Goal: Information Seeking & Learning: Learn about a topic

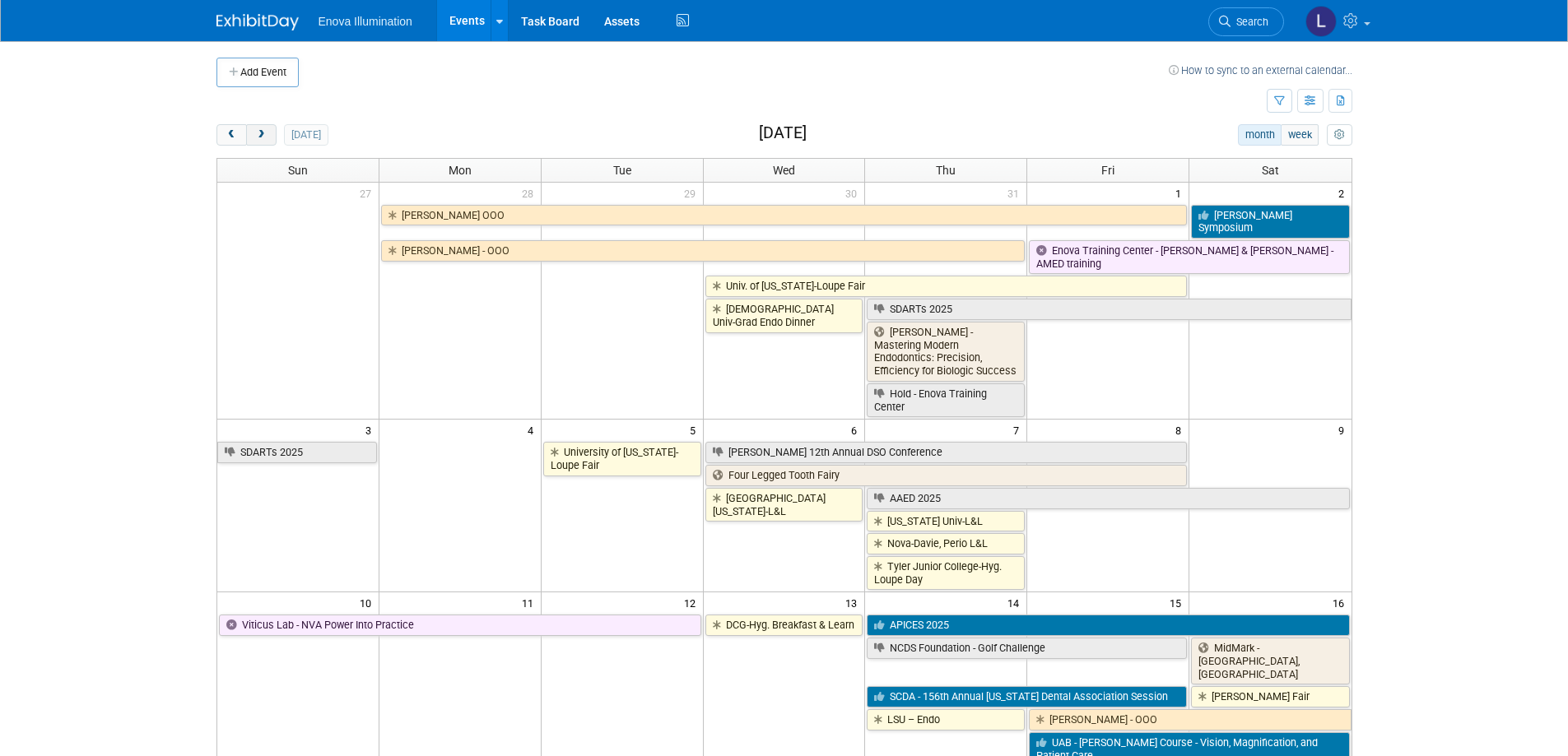
click at [269, 138] on button "next" at bounding box center [260, 135] width 30 height 22
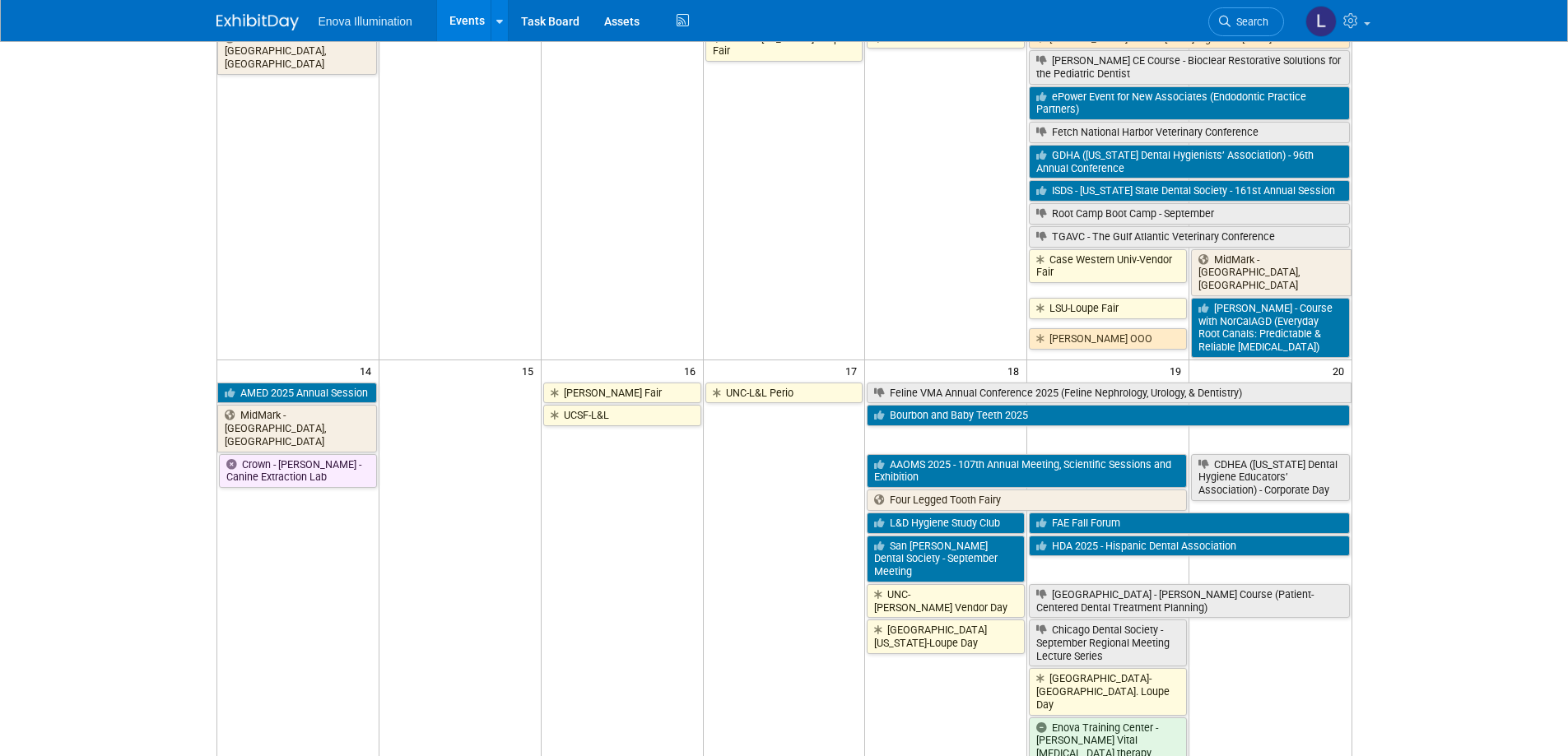
scroll to position [494, 0]
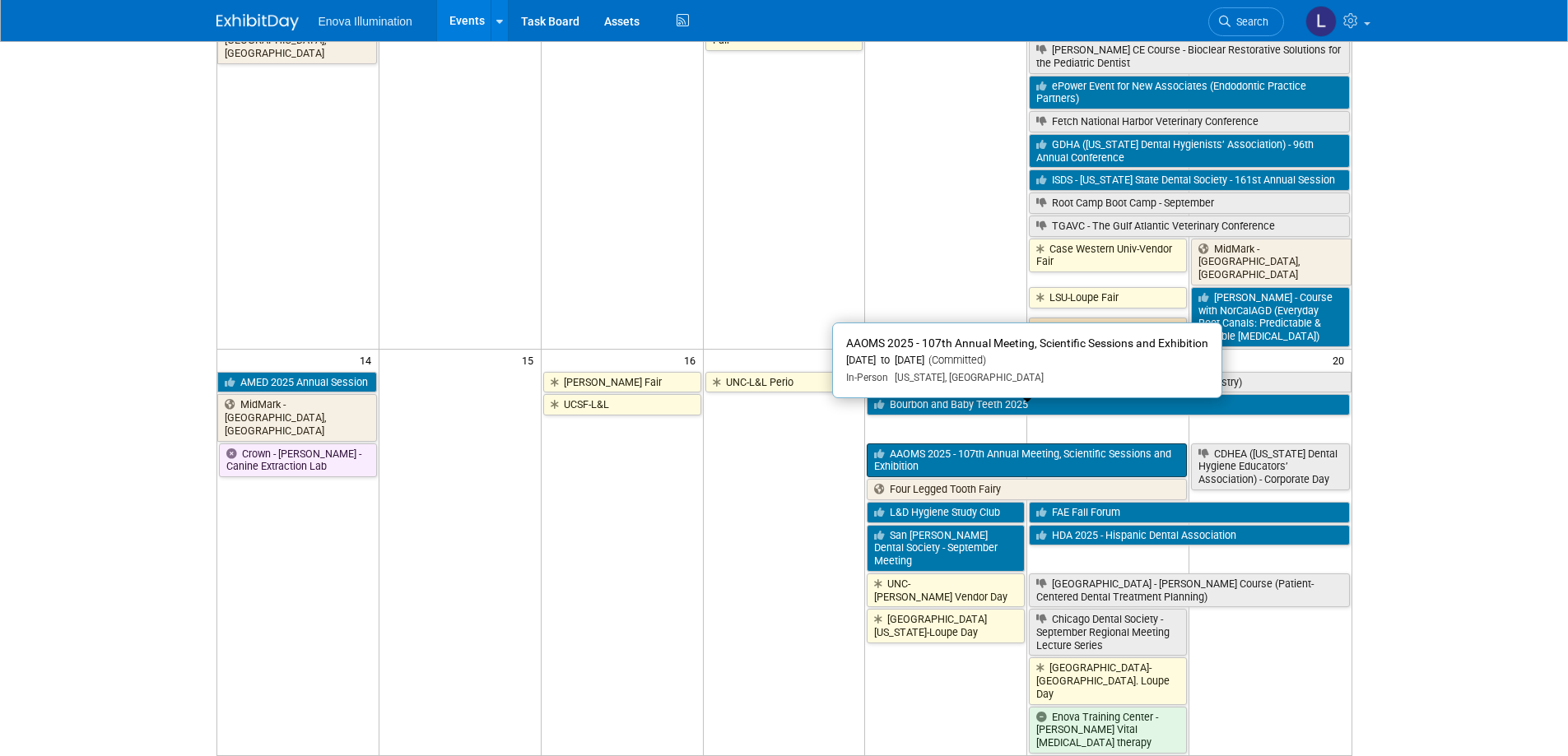
click at [1103, 443] on link "AAOMS 2025 - 107th Annual Meeting, Scientific Sessions and Exhibition" at bounding box center [1027, 460] width 321 height 34
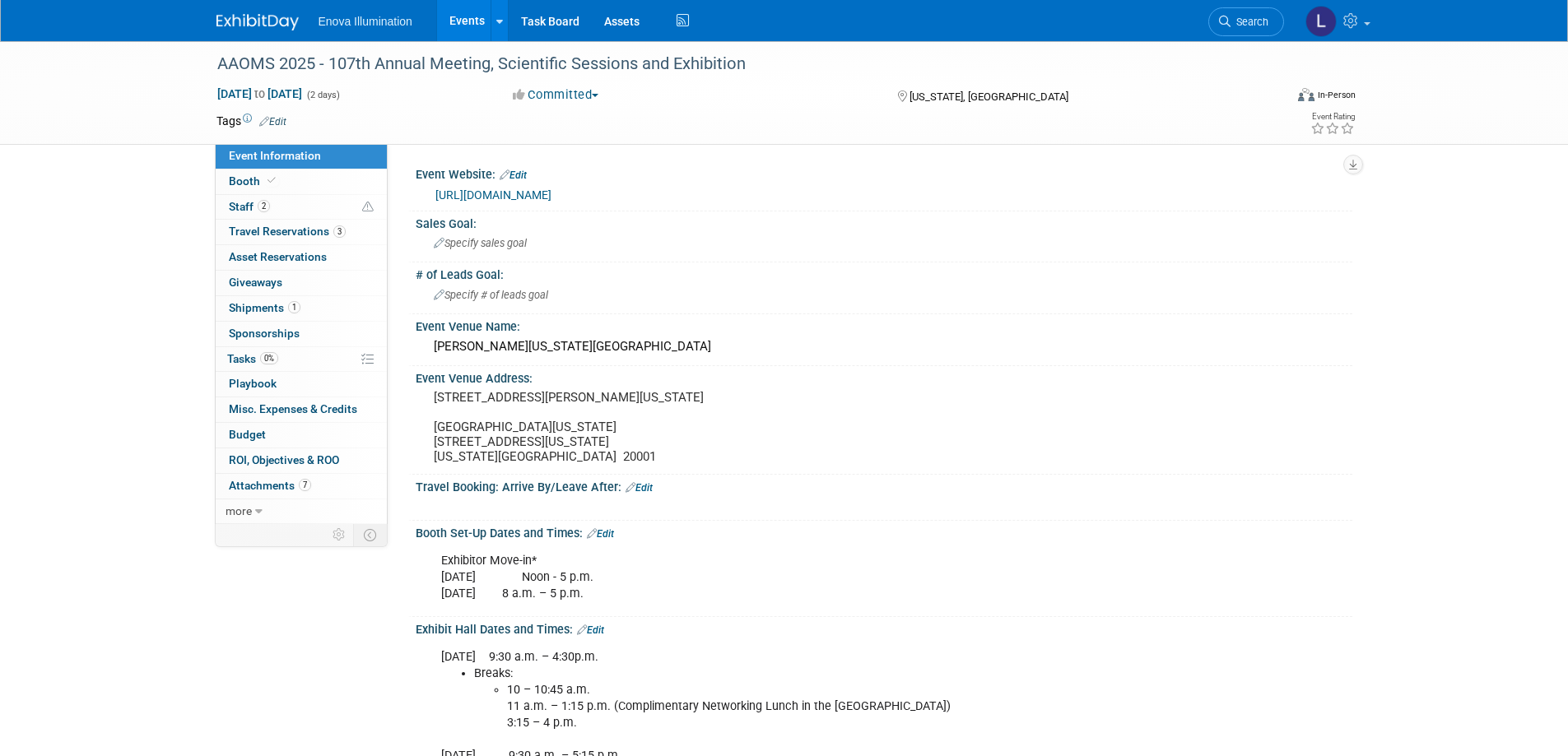
click at [525, 195] on link "https://www.aaoms.org/meetings-exhibitions/upcoming-events" at bounding box center [493, 194] width 116 height 13
click at [247, 192] on link "Booth" at bounding box center [301, 182] width 172 height 24
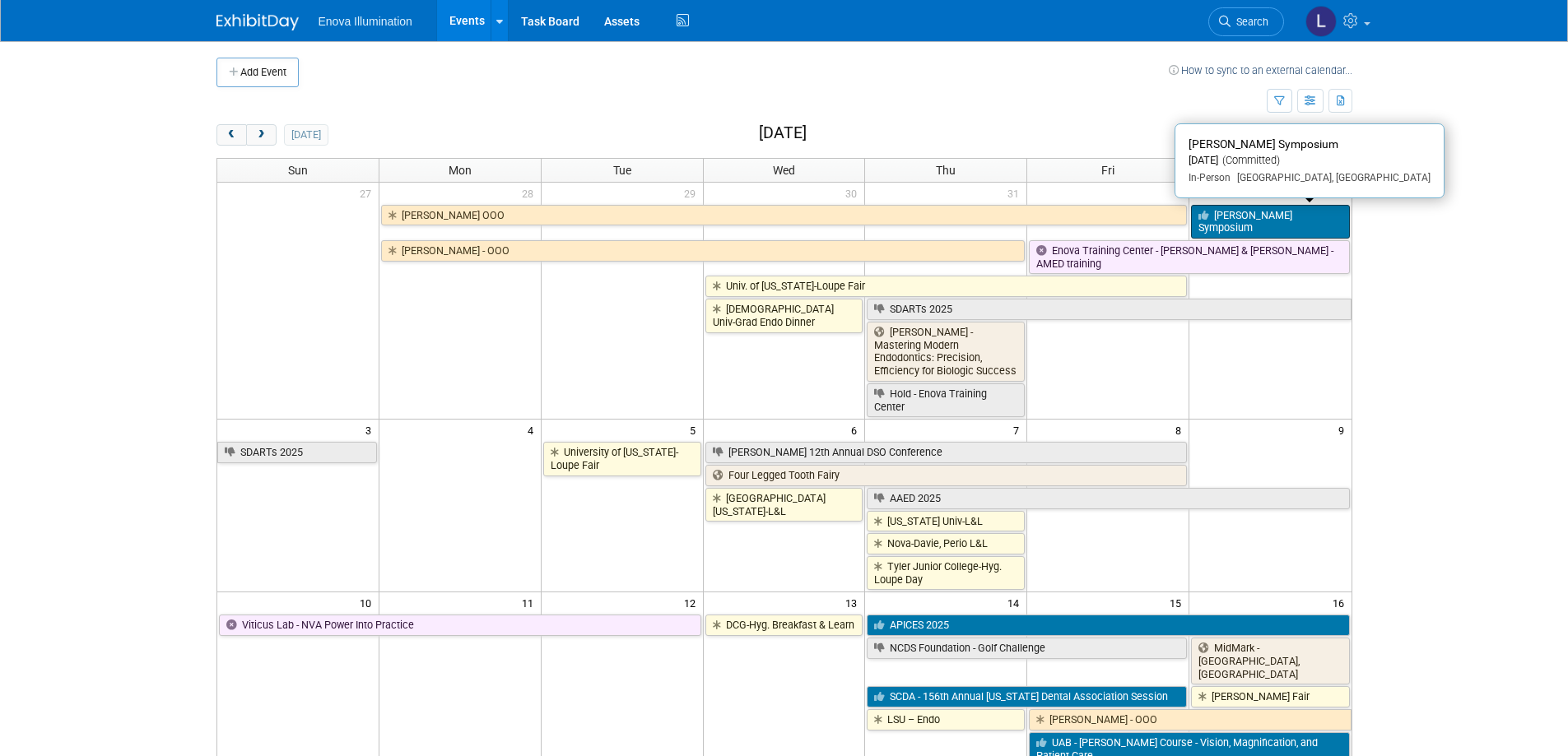
click at [1287, 222] on link "[PERSON_NAME] Symposium" at bounding box center [1269, 221] width 158 height 34
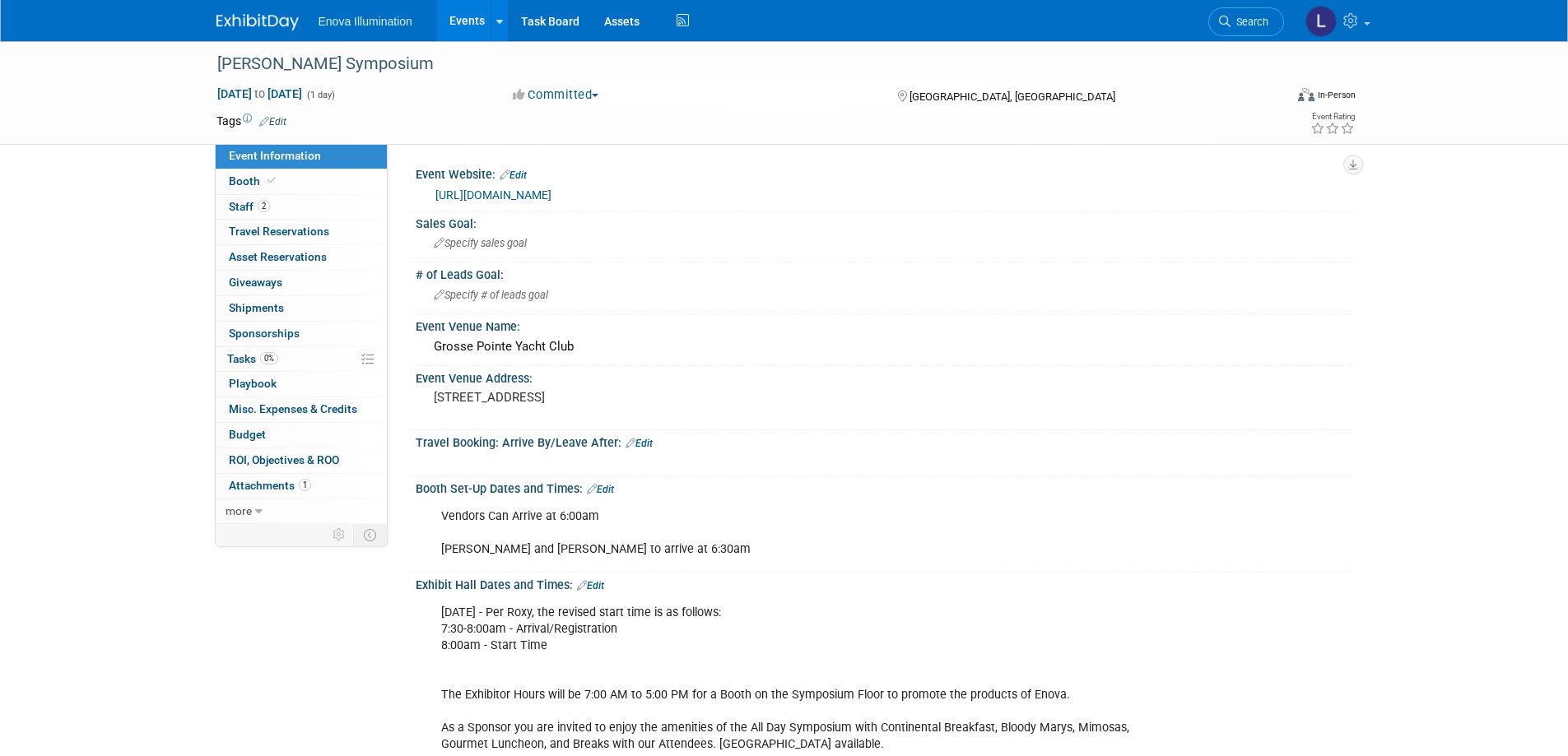
click at [530, 195] on link "https://www.rfses.org/" at bounding box center [493, 194] width 116 height 13
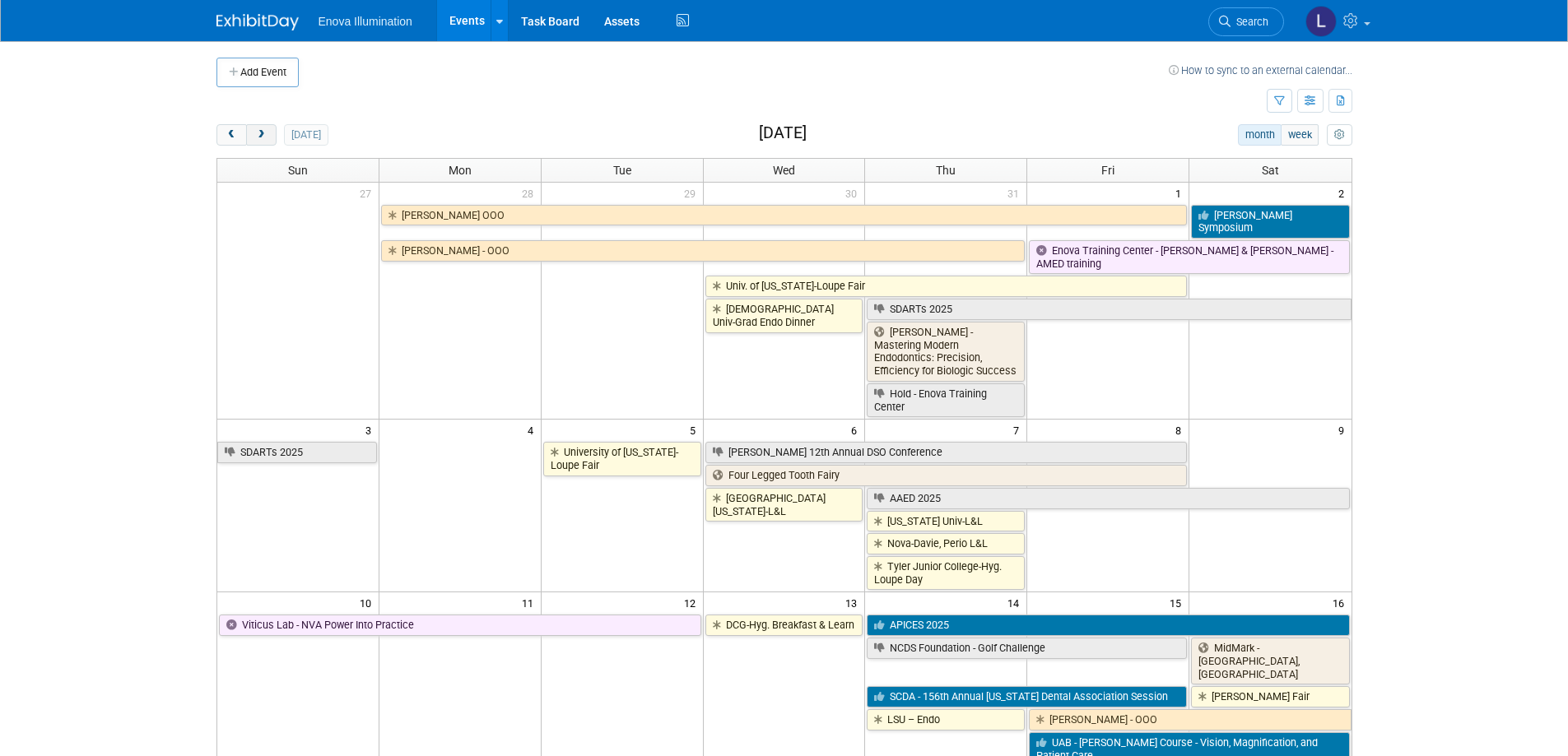
click at [268, 142] on button "next" at bounding box center [260, 135] width 30 height 22
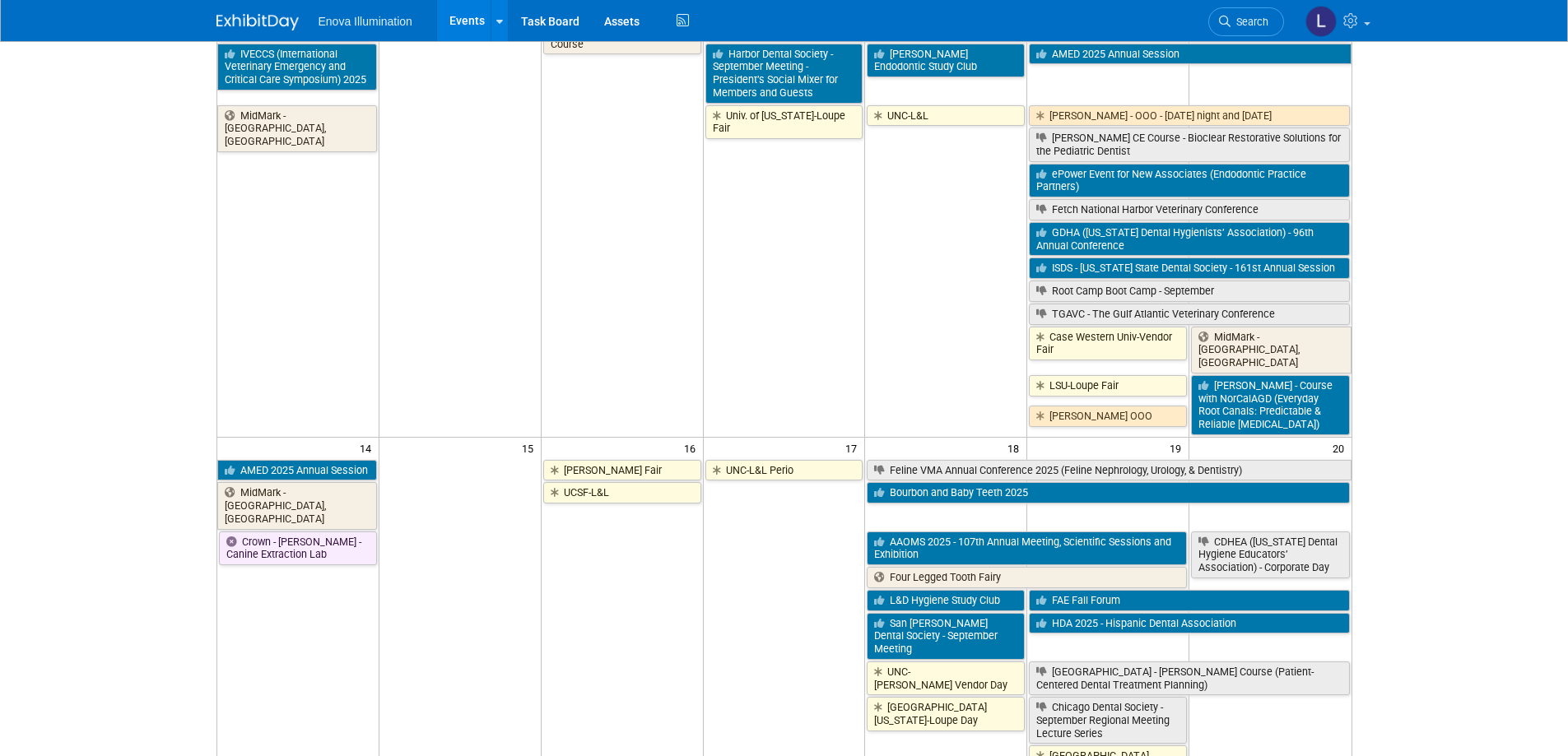
scroll to position [411, 0]
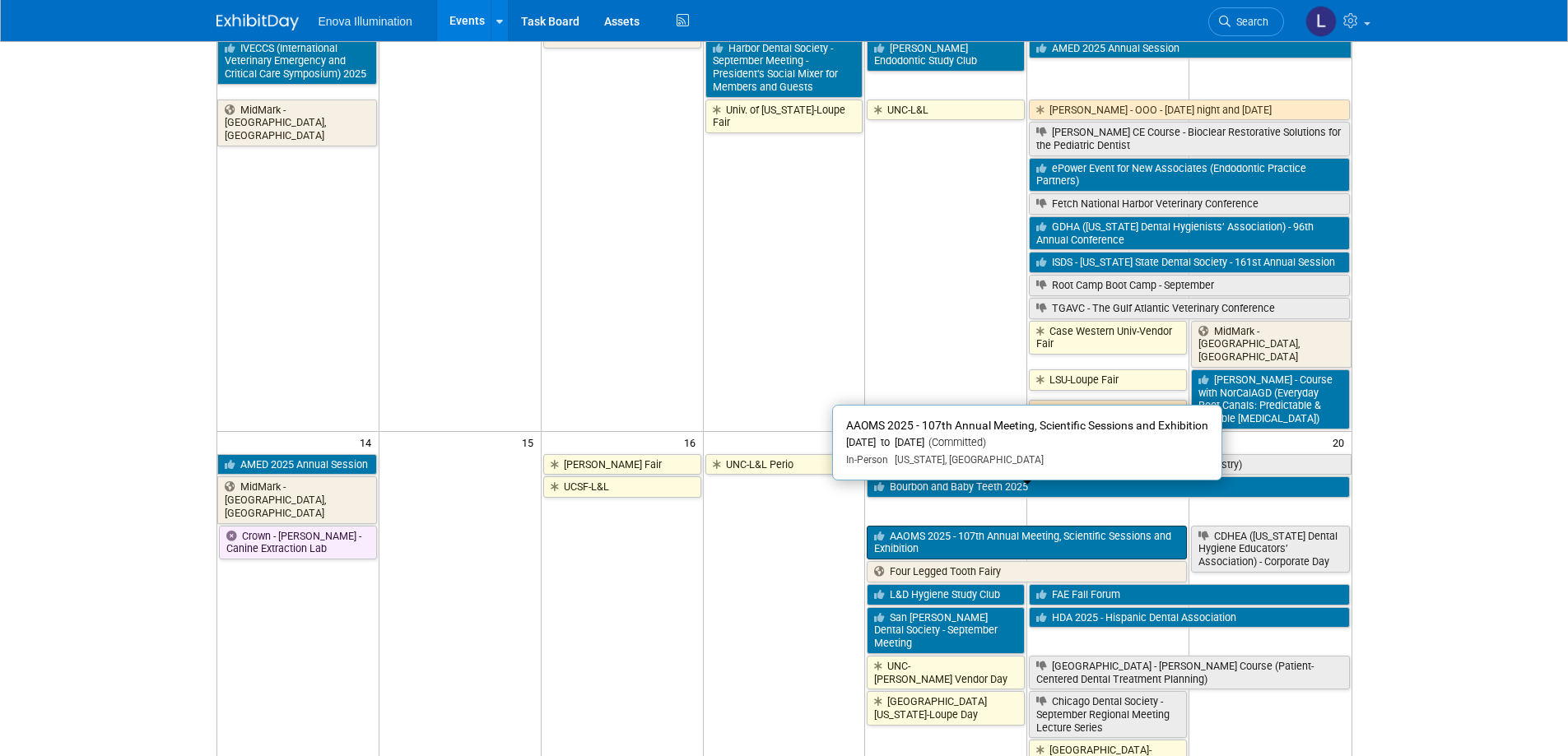
click at [1065, 526] on link "AAOMS 2025 - 107th Annual Meeting, Scientific Sessions and Exhibition" at bounding box center [1027, 543] width 321 height 34
